Goal: Information Seeking & Learning: Learn about a topic

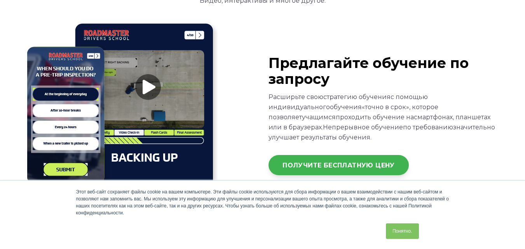
scroll to position [1049, 0]
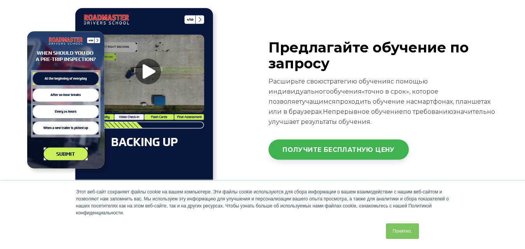
click at [148, 72] on img at bounding box center [120, 100] width 194 height 194
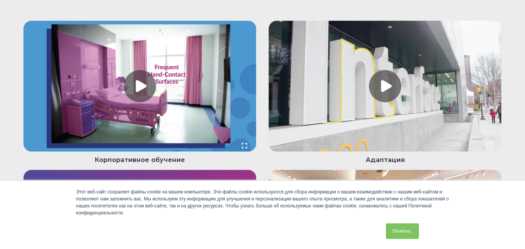
scroll to position [1593, 0]
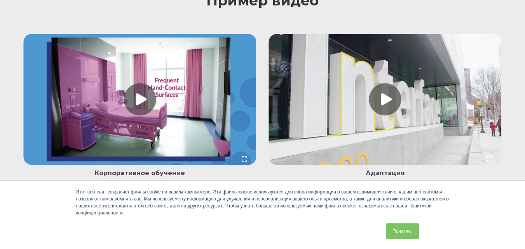
click at [390, 98] on link at bounding box center [385, 101] width 233 height 134
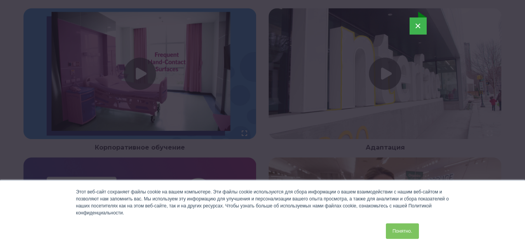
scroll to position [1632, 0]
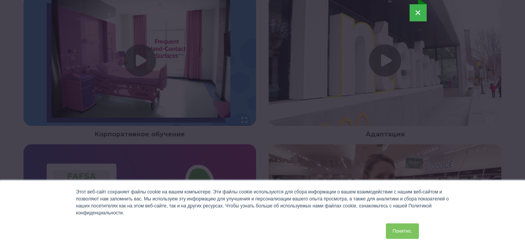
click at [420, 12] on font "×" at bounding box center [418, 13] width 6 height 12
click at [417, 14] on font "×" at bounding box center [418, 13] width 6 height 12
click at [421, 11] on button "×" at bounding box center [418, 12] width 17 height 17
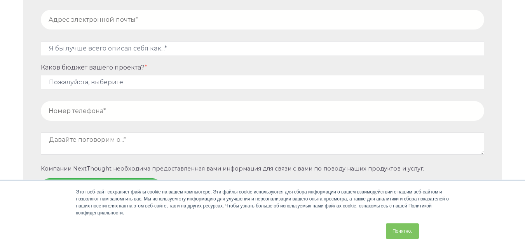
scroll to position [3883, 0]
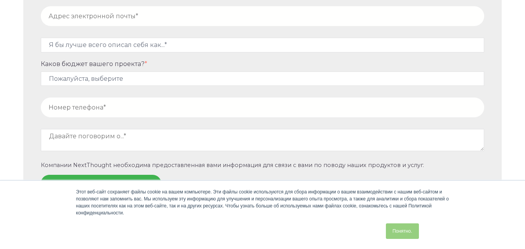
click at [403, 231] on font "Понятно." at bounding box center [402, 230] width 20 height 5
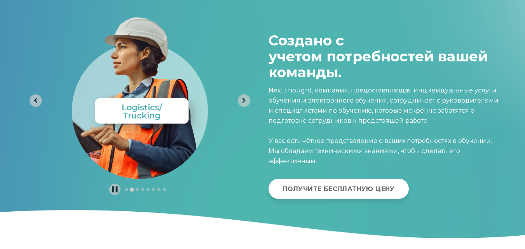
scroll to position [3495, 0]
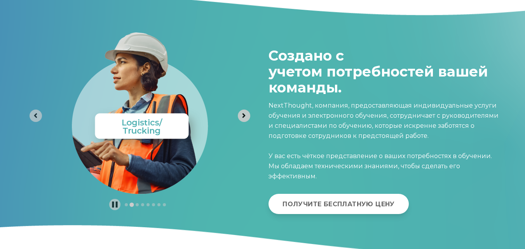
click at [241, 115] on icon "Next slide" at bounding box center [243, 115] width 7 height 7
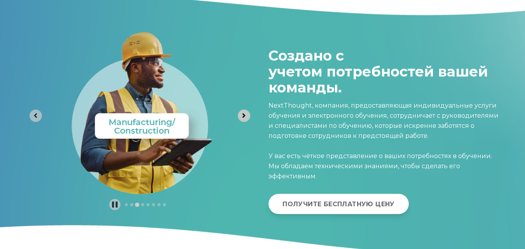
click at [241, 113] on icon "Next slide" at bounding box center [243, 115] width 7 height 7
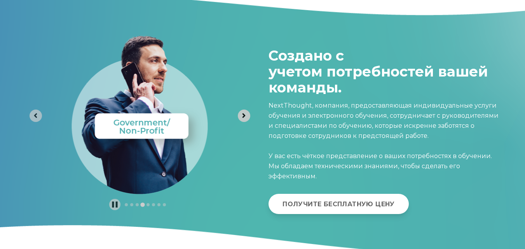
click at [242, 112] on icon "Next slide" at bounding box center [243, 115] width 7 height 7
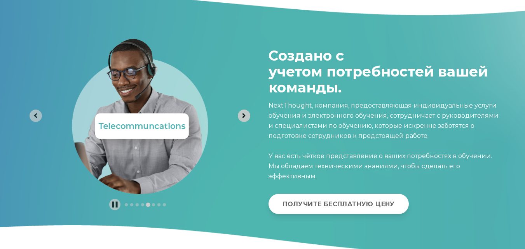
click at [248, 120] on button "Next slide" at bounding box center [244, 116] width 12 height 12
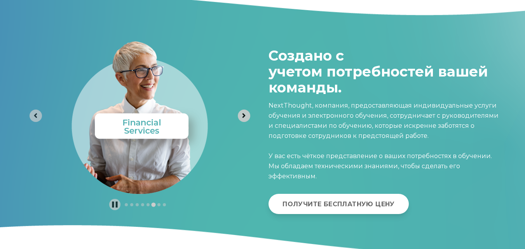
click at [248, 120] on button "Next slide" at bounding box center [244, 116] width 12 height 12
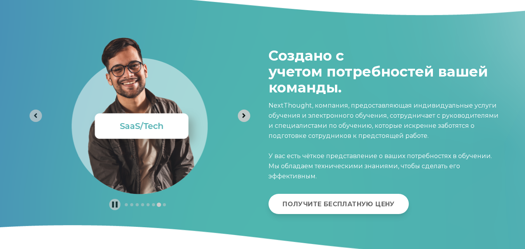
click at [248, 119] on icon "Next slide" at bounding box center [243, 115] width 7 height 7
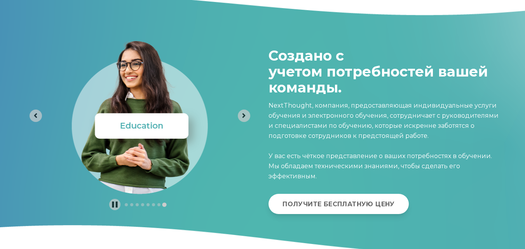
click at [155, 124] on img "8 из 8" at bounding box center [139, 108] width 149 height 173
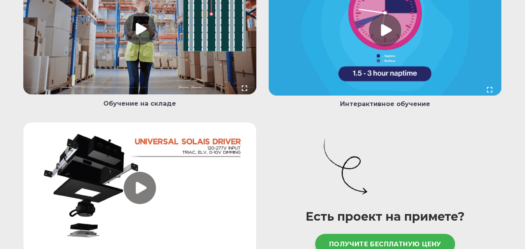
scroll to position [2057, 0]
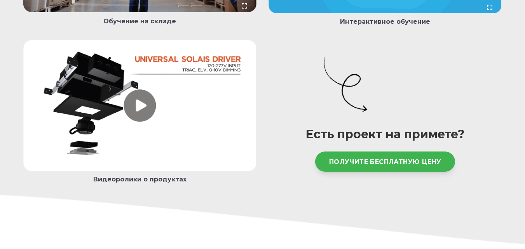
click at [135, 106] on link at bounding box center [139, 107] width 233 height 134
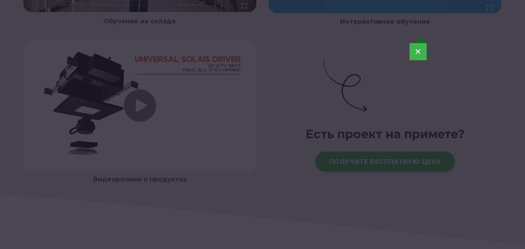
click at [425, 51] on button "×" at bounding box center [418, 51] width 17 height 17
